Goal: Task Accomplishment & Management: Complete application form

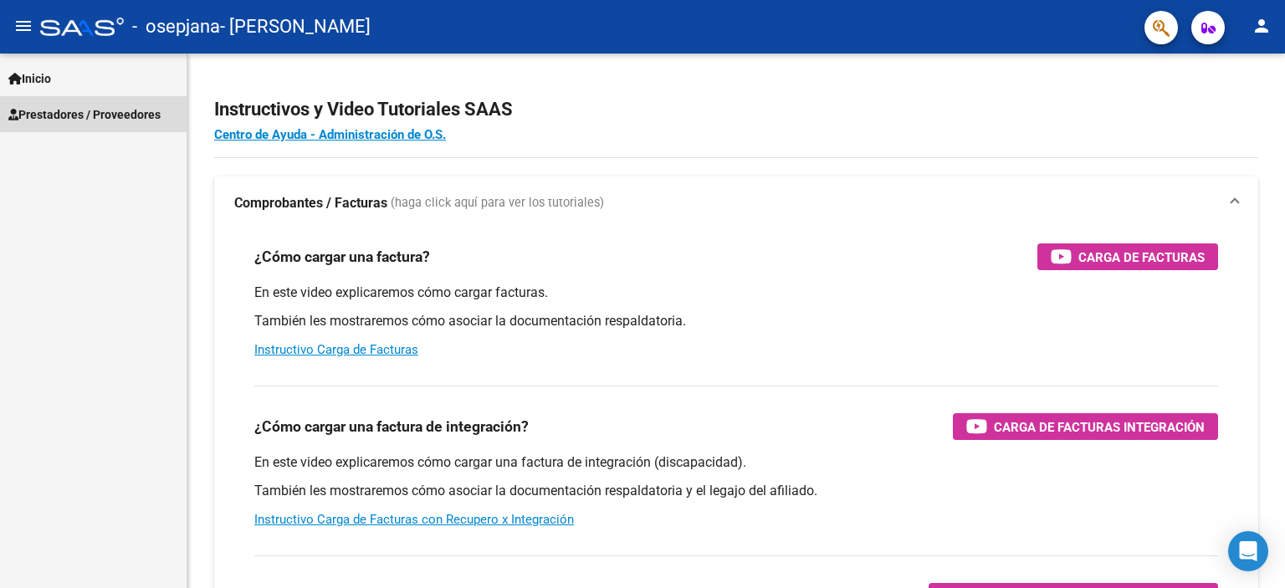
click at [137, 116] on span "Prestadores / Proveedores" at bounding box center [84, 114] width 152 height 18
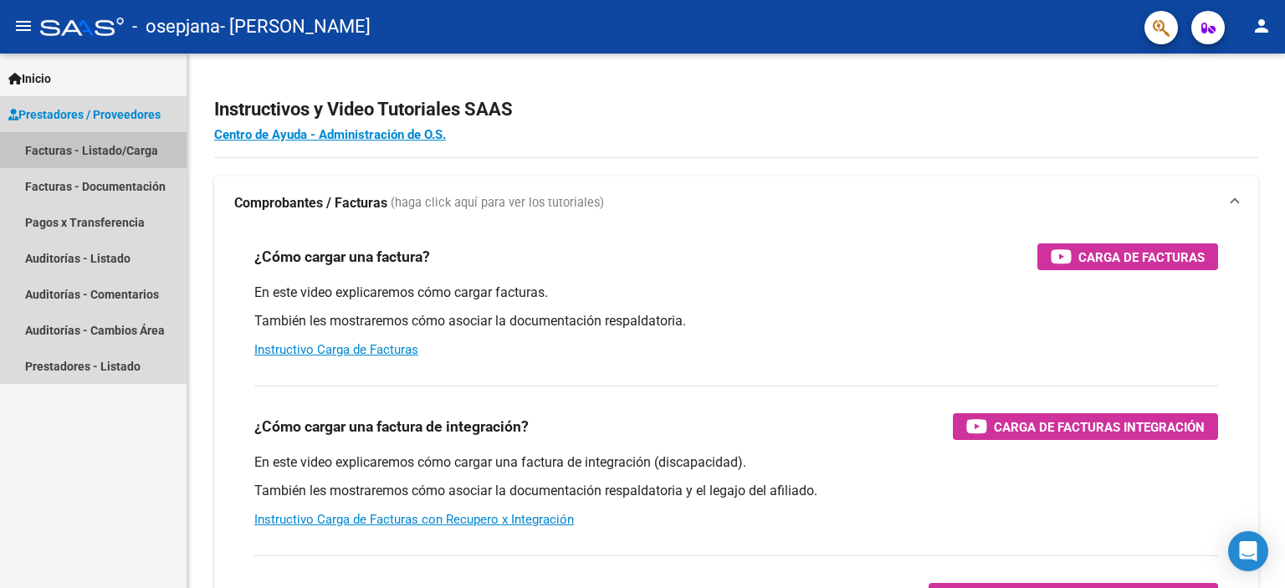
click at [134, 148] on link "Facturas - Listado/Carga" at bounding box center [93, 150] width 187 height 36
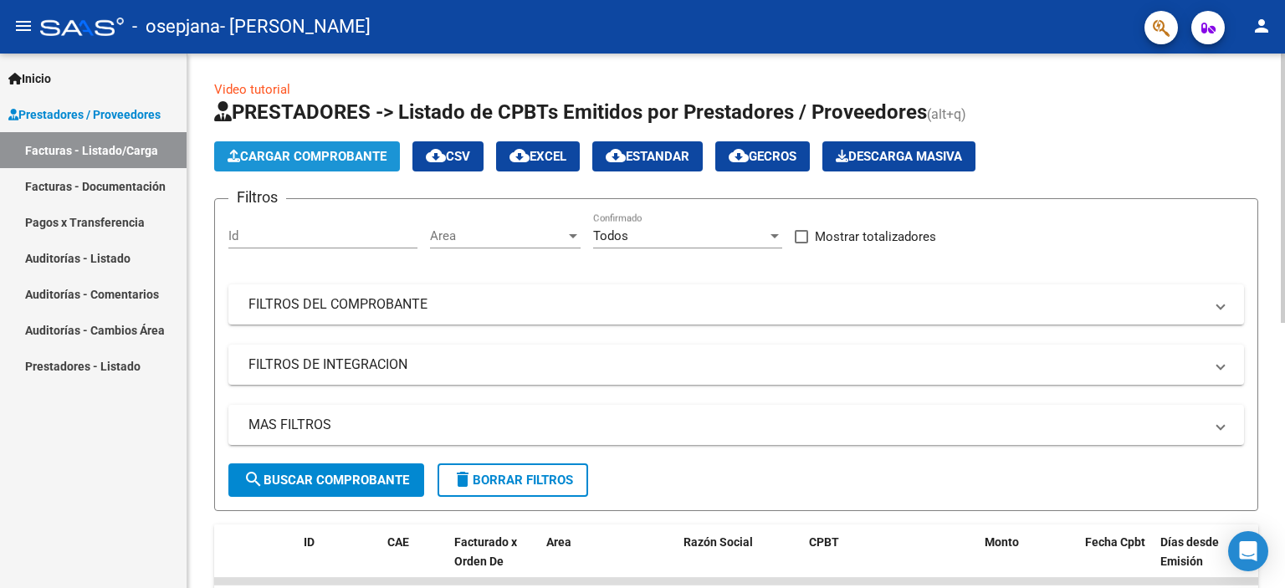
click at [282, 165] on button "Cargar Comprobante" at bounding box center [307, 156] width 186 height 30
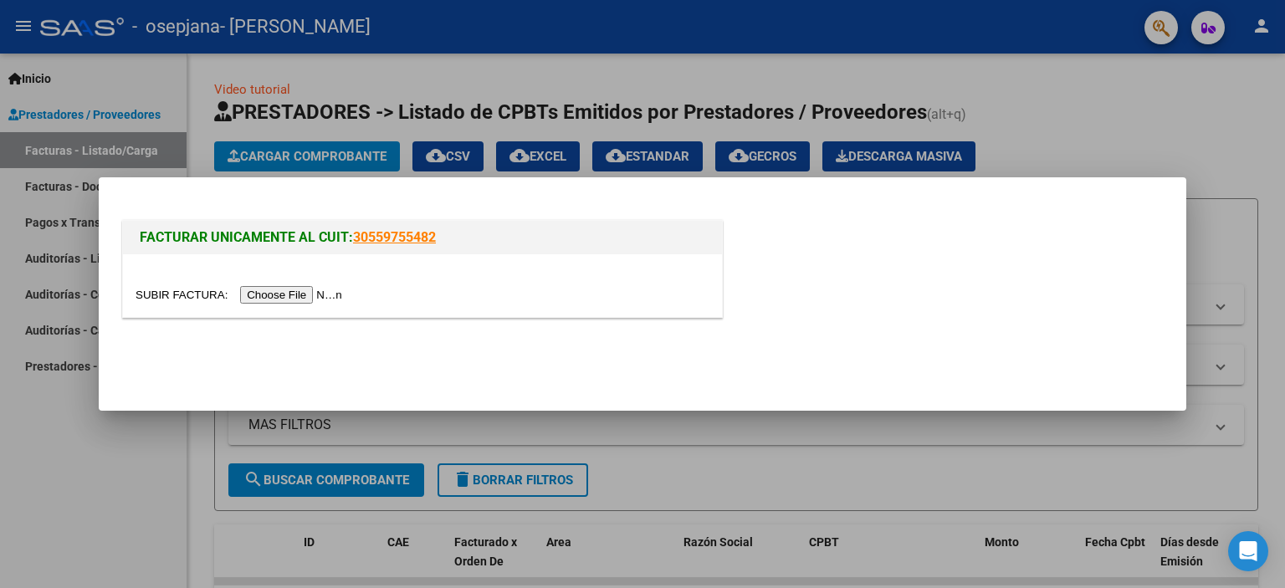
click at [325, 294] on input "file" at bounding box center [242, 295] width 212 height 18
click at [311, 294] on input "file" at bounding box center [242, 295] width 212 height 18
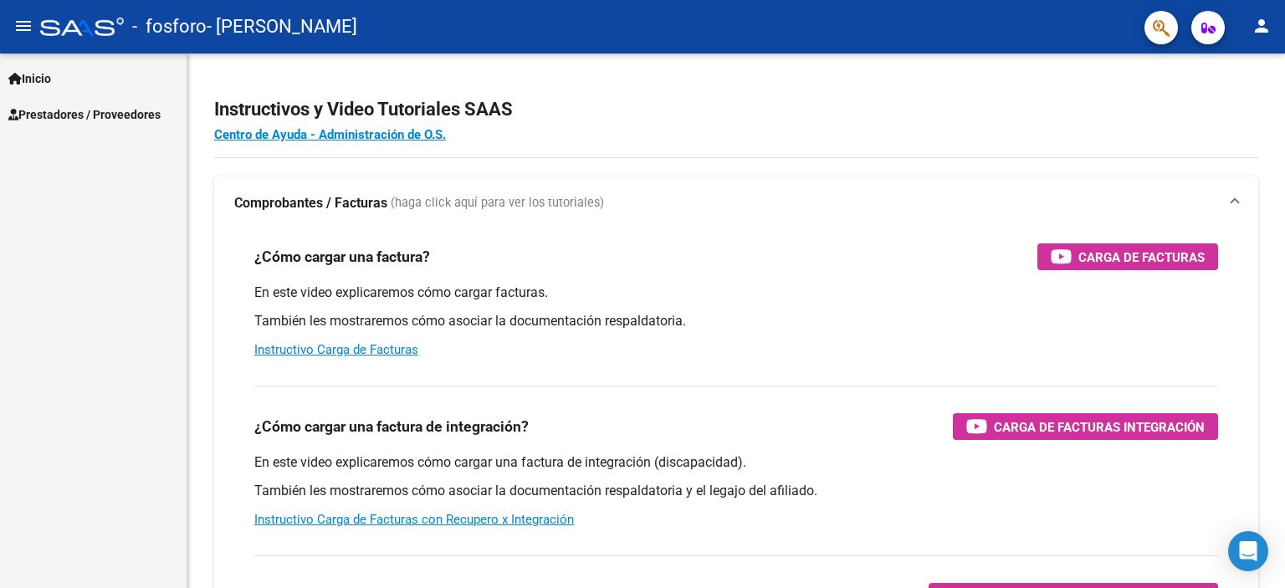
click at [120, 120] on span "Prestadores / Proveedores" at bounding box center [84, 114] width 152 height 18
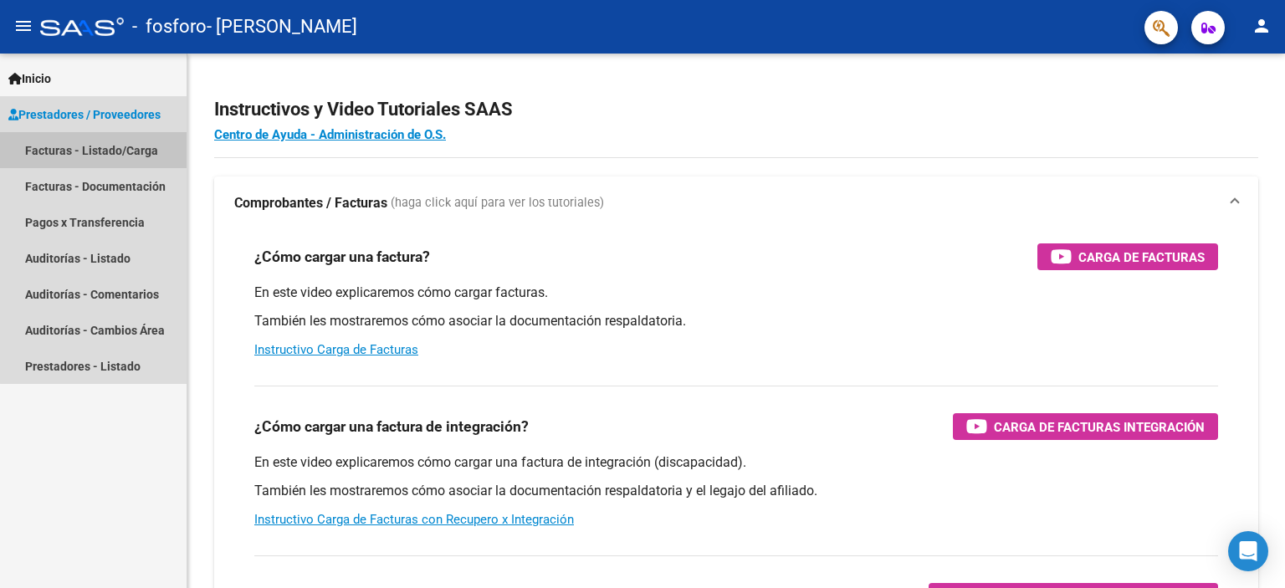
click at [126, 150] on link "Facturas - Listado/Carga" at bounding box center [93, 150] width 187 height 36
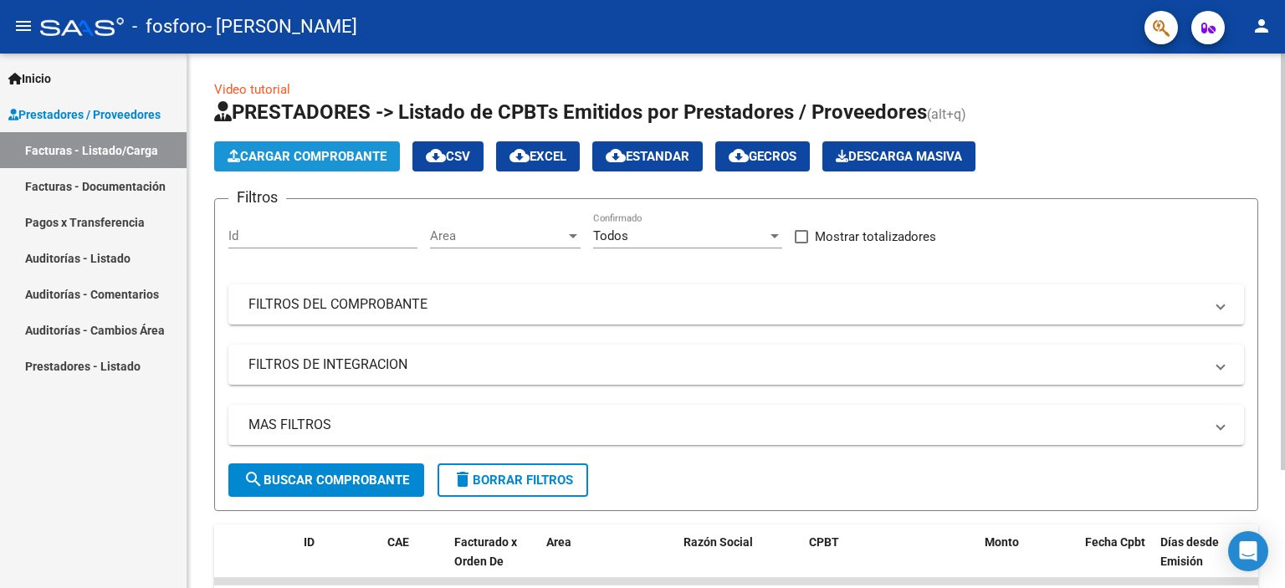
click at [328, 151] on span "Cargar Comprobante" at bounding box center [307, 156] width 159 height 15
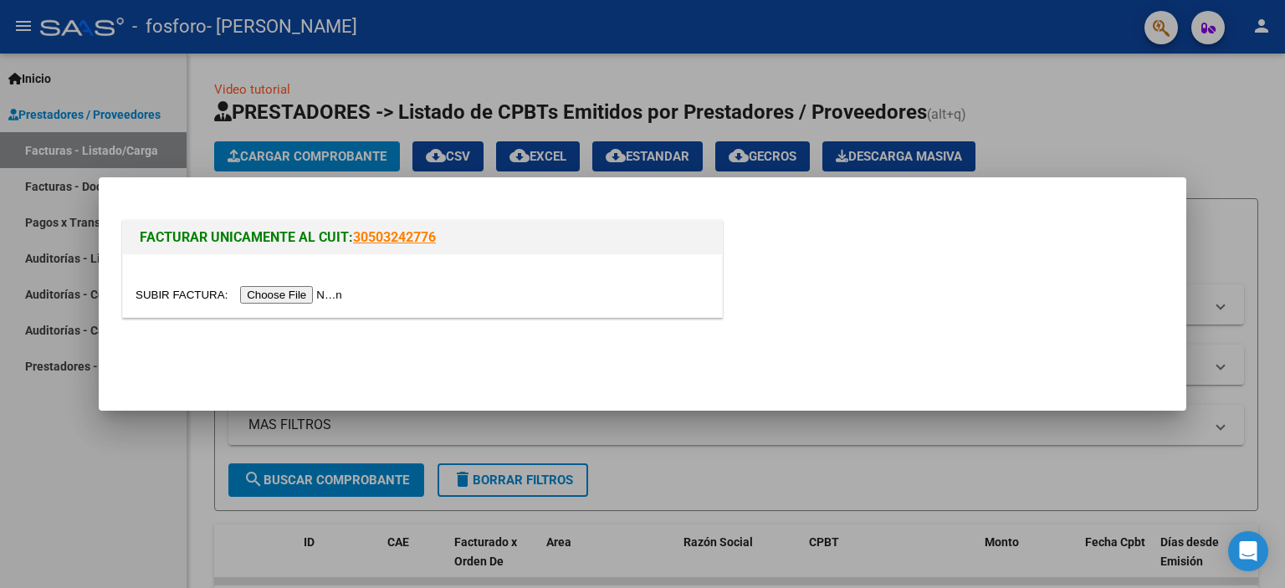
click at [330, 296] on input "file" at bounding box center [242, 295] width 212 height 18
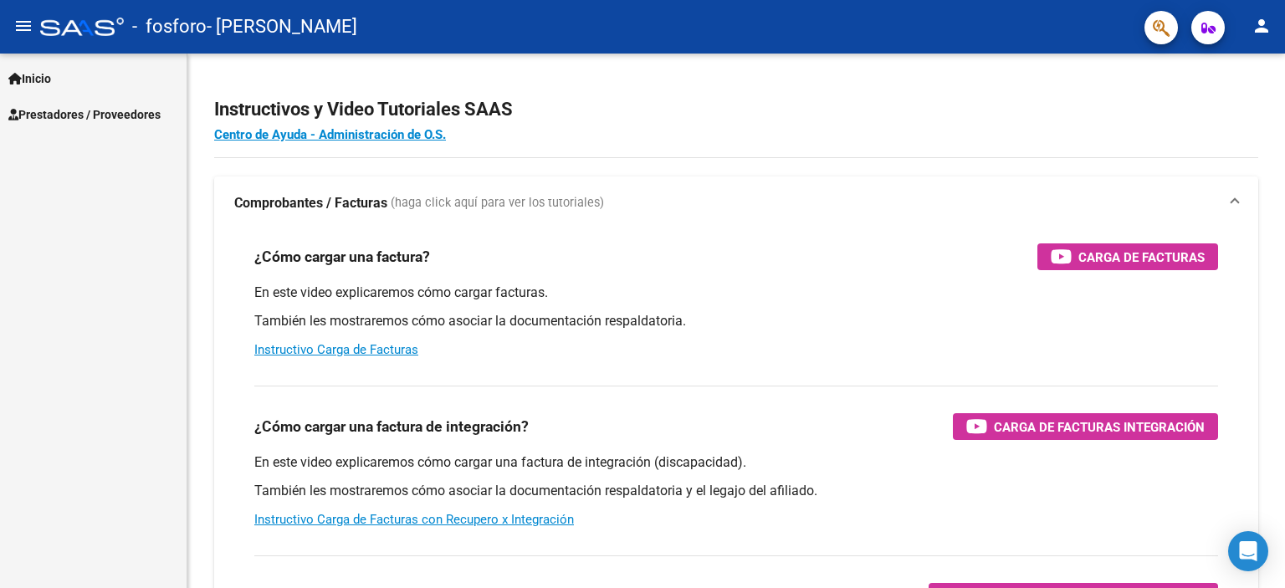
click at [131, 128] on link "Prestadores / Proveedores" at bounding box center [93, 114] width 187 height 36
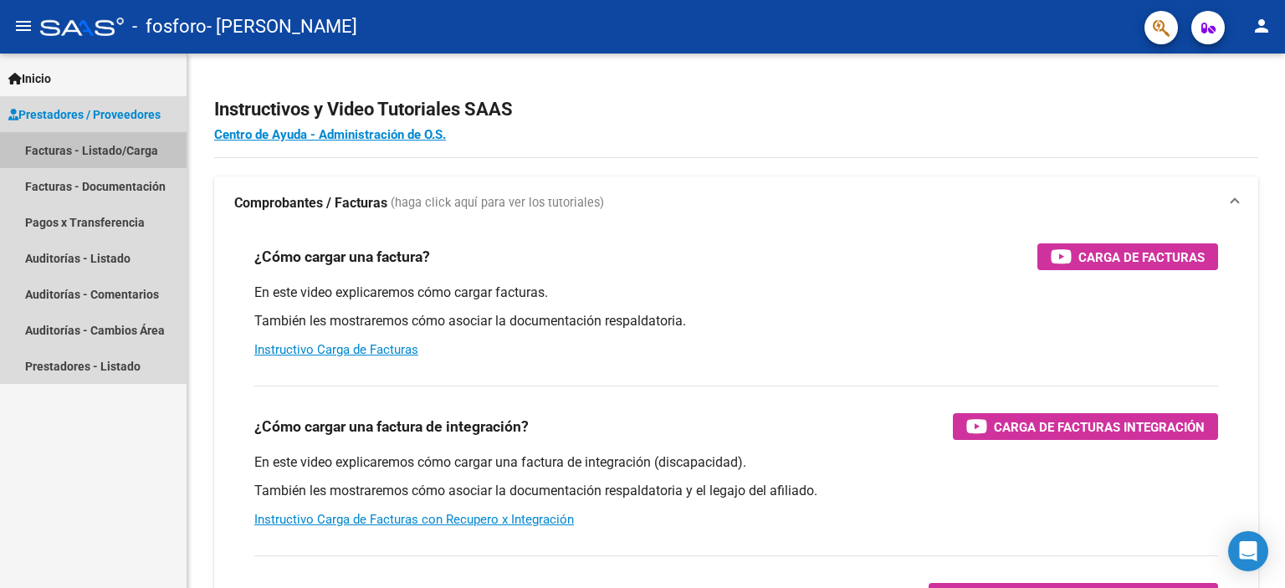
click at [141, 165] on link "Facturas - Listado/Carga" at bounding box center [93, 150] width 187 height 36
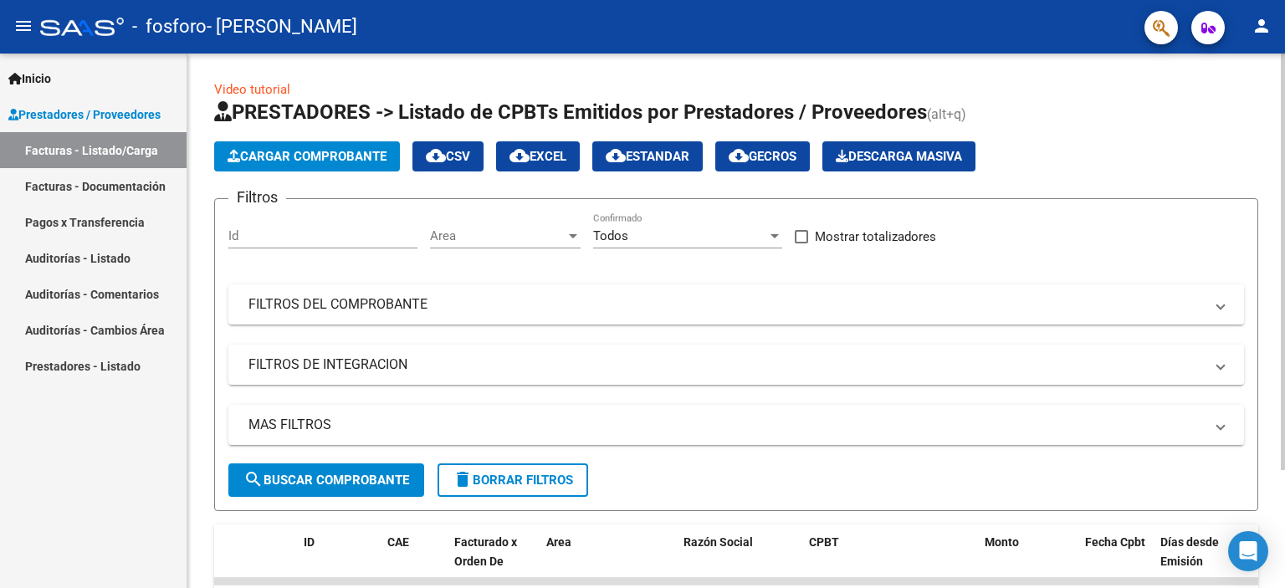
click at [291, 160] on span "Cargar Comprobante" at bounding box center [307, 156] width 159 height 15
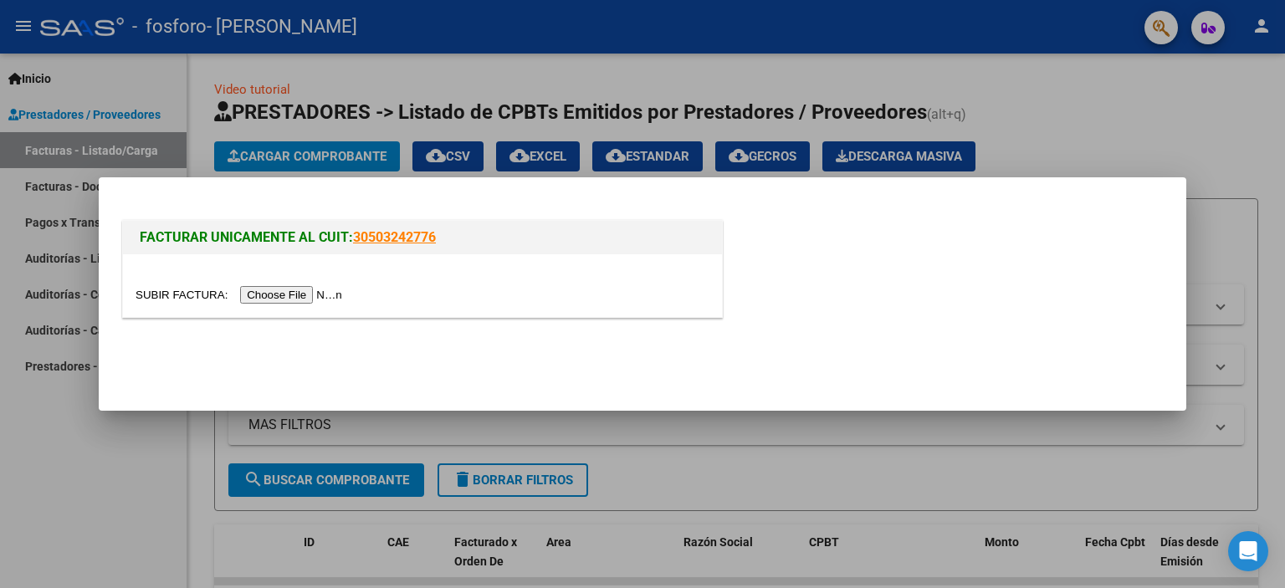
click at [315, 293] on input "file" at bounding box center [242, 295] width 212 height 18
click at [335, 299] on input "file" at bounding box center [242, 295] width 212 height 18
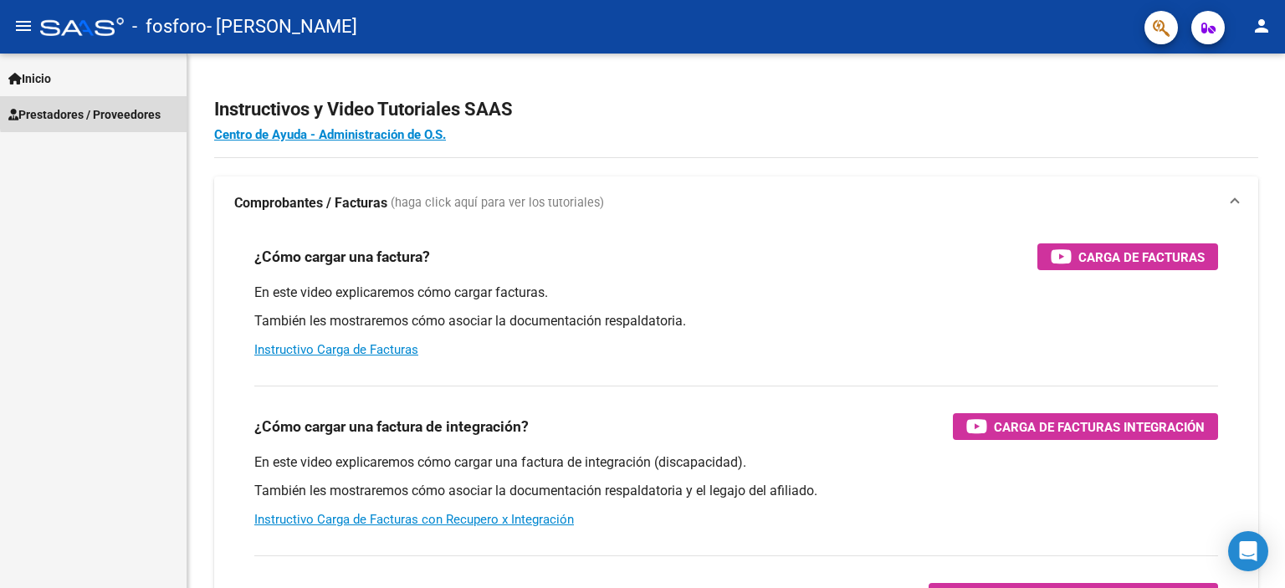
click at [136, 109] on span "Prestadores / Proveedores" at bounding box center [84, 114] width 152 height 18
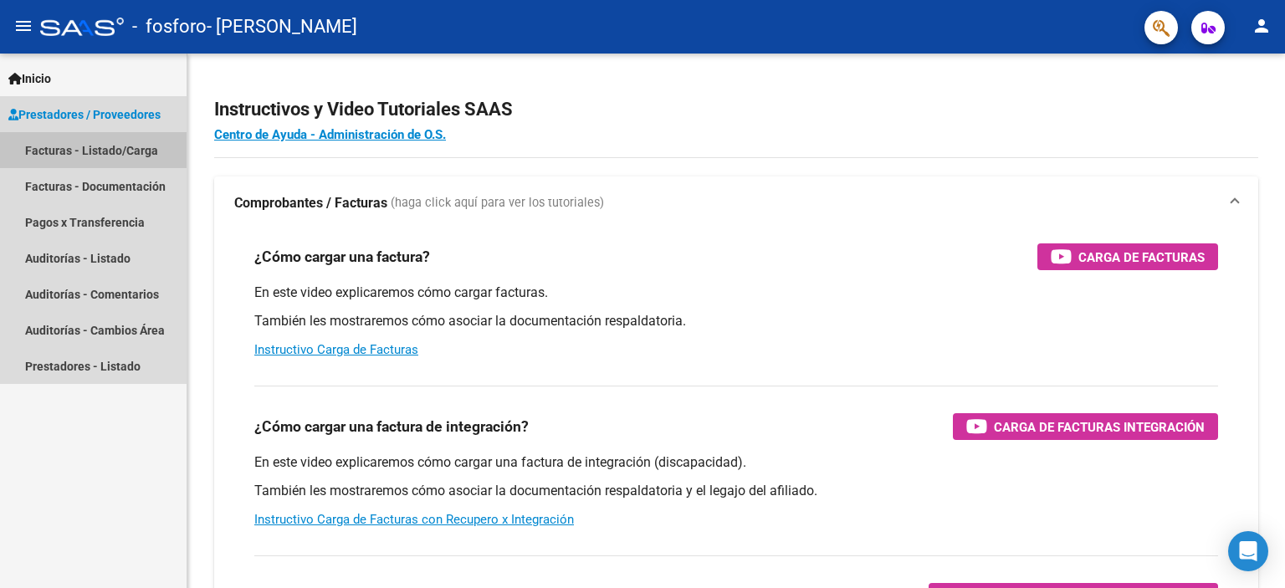
click at [145, 153] on link "Facturas - Listado/Carga" at bounding box center [93, 150] width 187 height 36
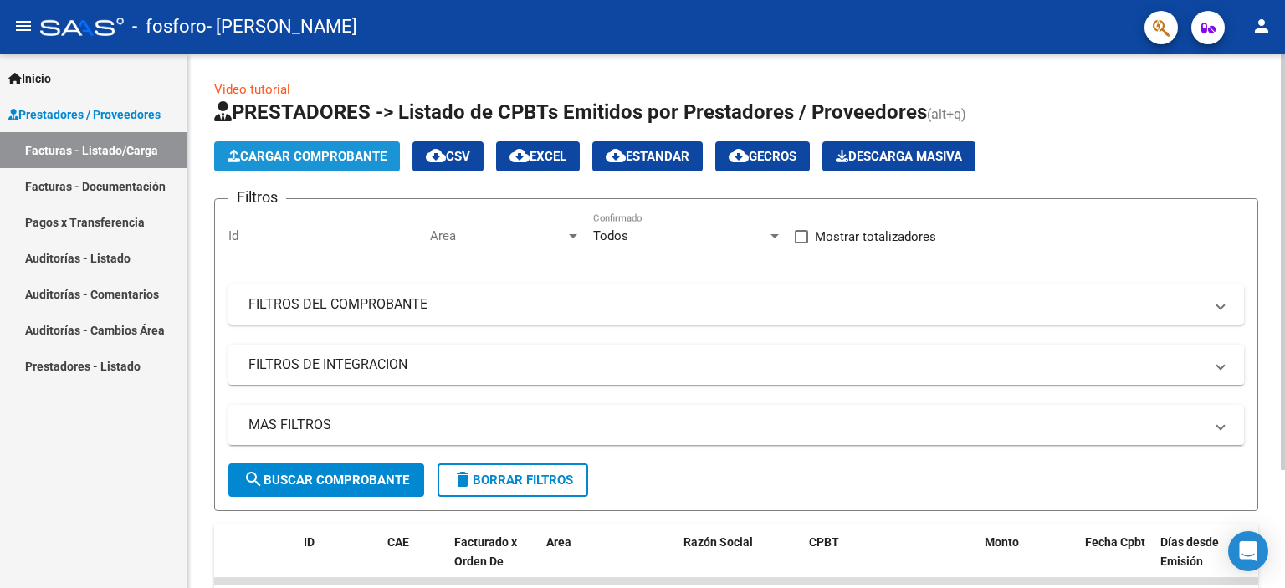
click at [315, 157] on span "Cargar Comprobante" at bounding box center [307, 156] width 159 height 15
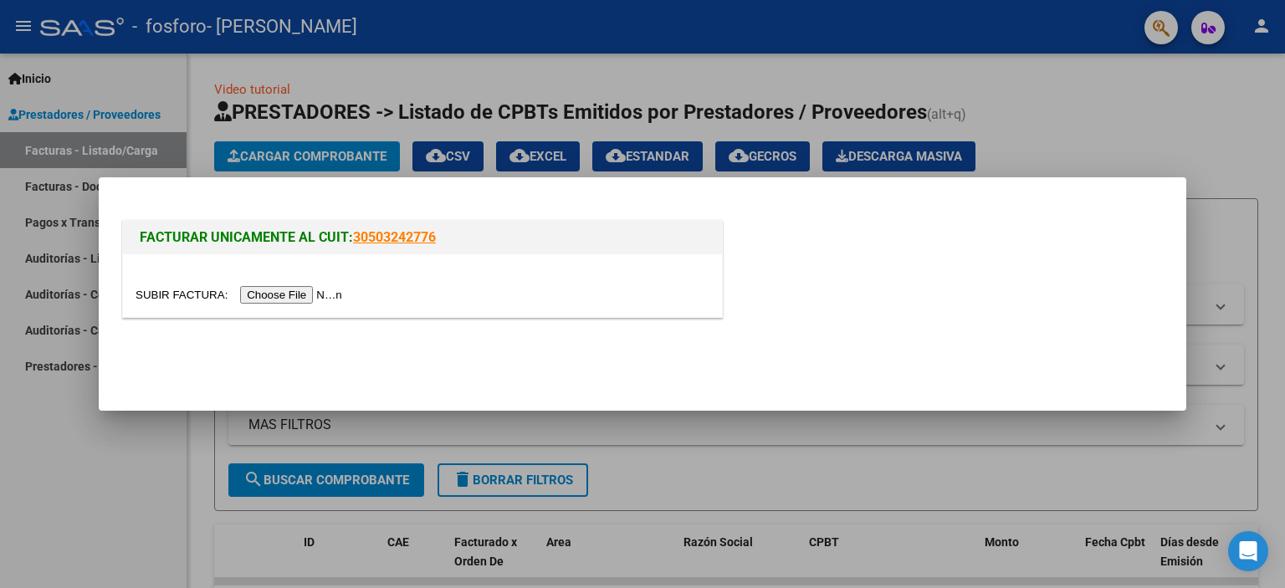
click at [291, 299] on input "file" at bounding box center [242, 295] width 212 height 18
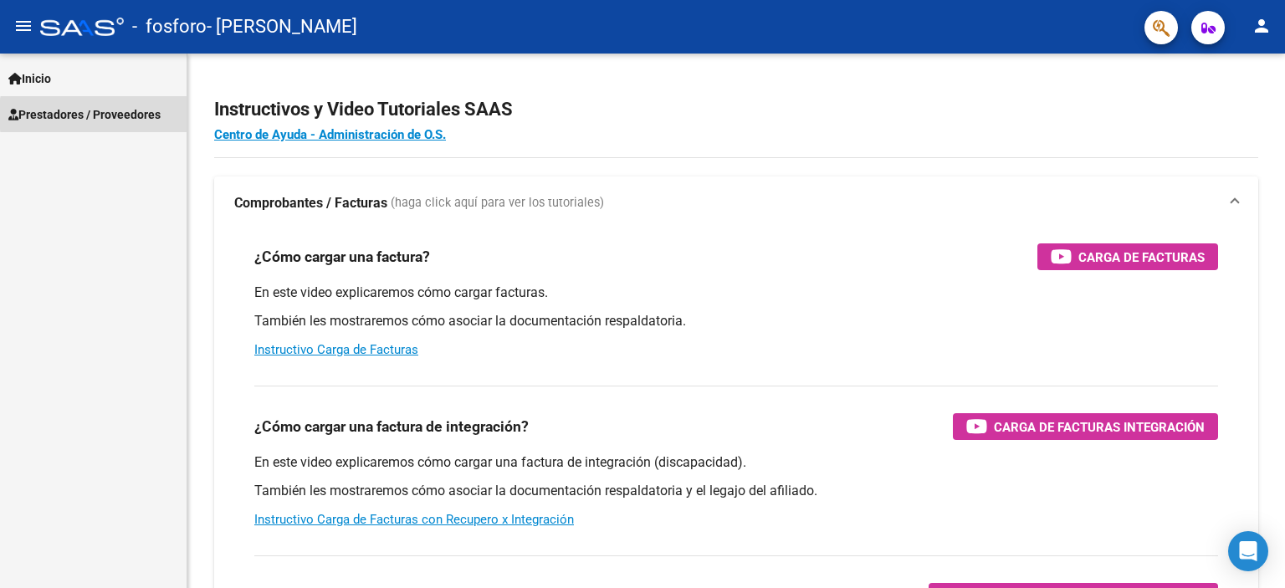
click at [147, 115] on span "Prestadores / Proveedores" at bounding box center [84, 114] width 152 height 18
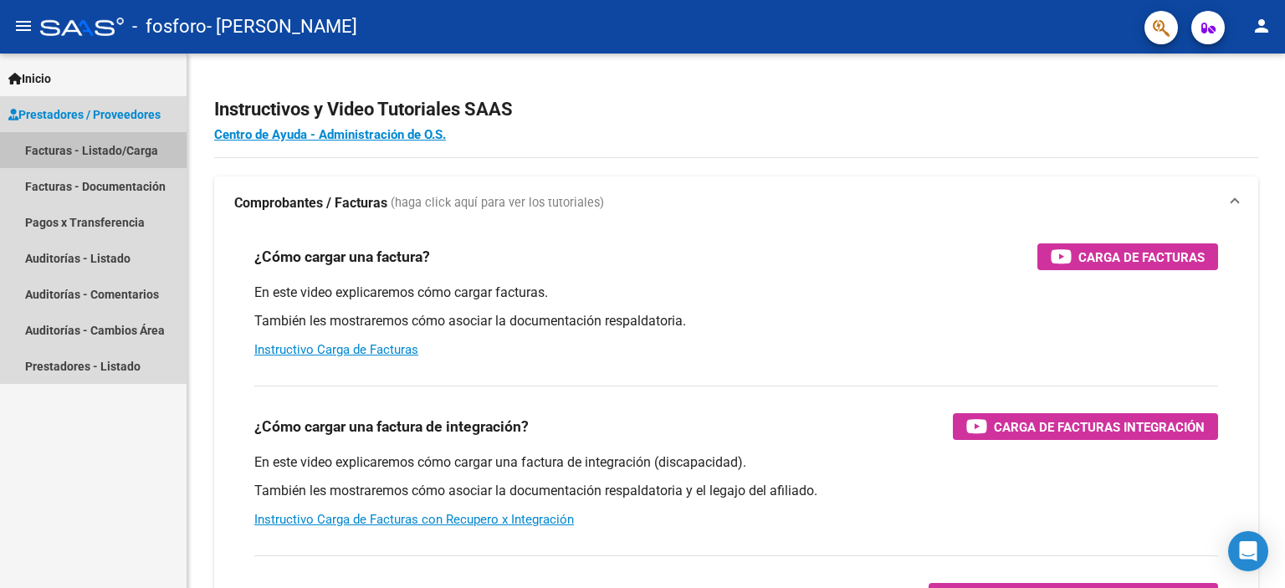
click at [143, 149] on link "Facturas - Listado/Carga" at bounding box center [93, 150] width 187 height 36
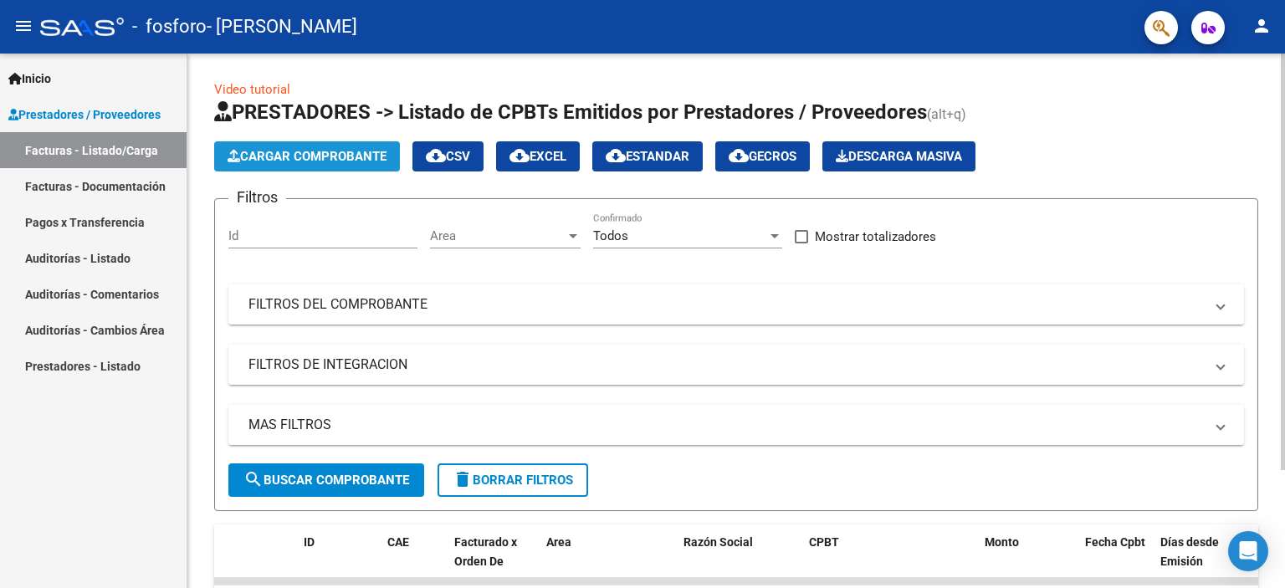
click at [268, 151] on span "Cargar Comprobante" at bounding box center [307, 156] width 159 height 15
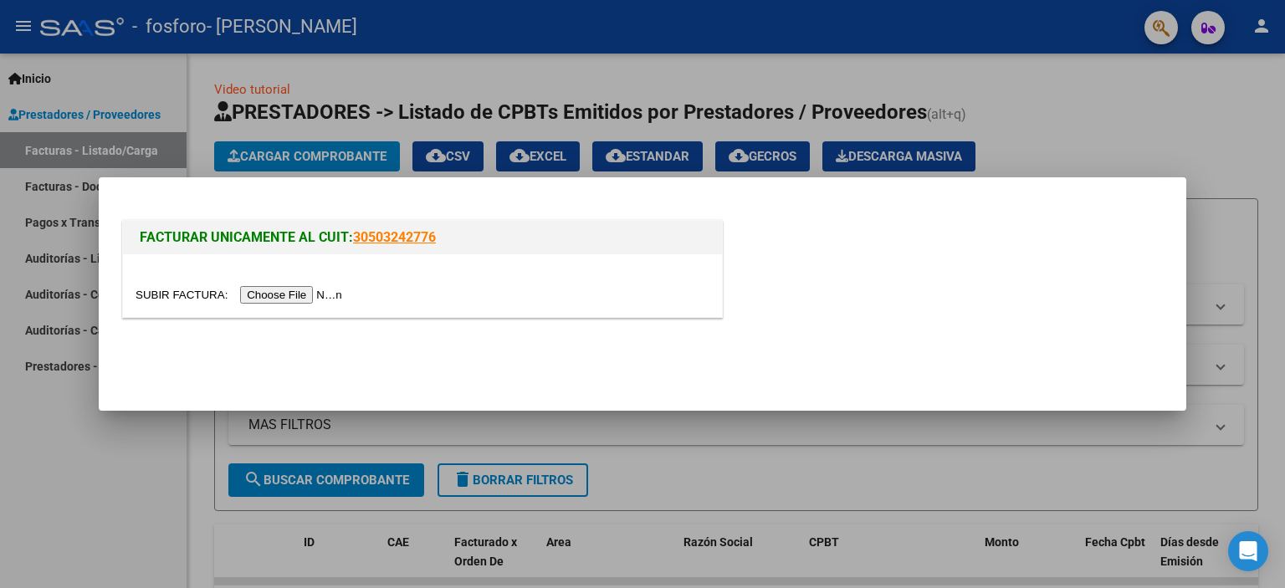
click at [321, 293] on input "file" at bounding box center [242, 295] width 212 height 18
